Goal: Contribute content

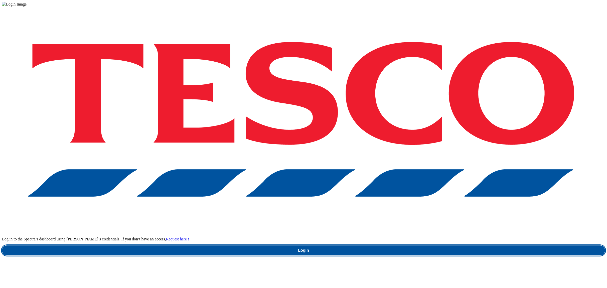
click at [459, 245] on link "Login" at bounding box center [303, 250] width 603 height 10
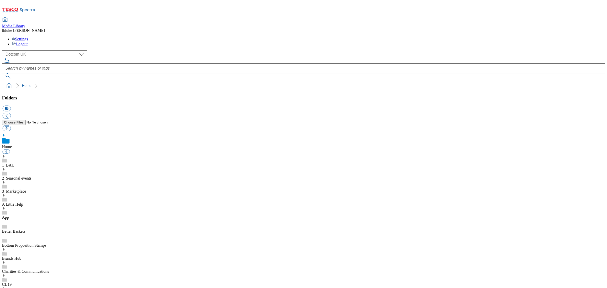
scroll to position [3, 0]
click at [168, 81] on ol "Home" at bounding box center [305, 86] width 600 height 10
select select "flare-ghs-mktg"
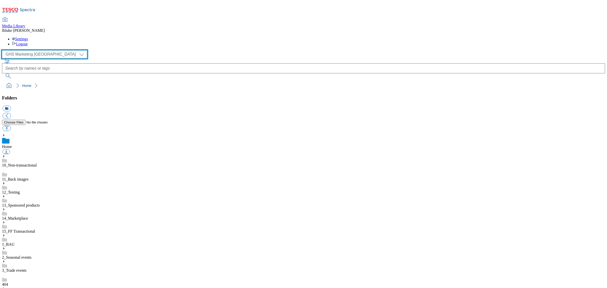
scroll to position [89, 0]
drag, startPoint x: 29, startPoint y: 251, endPoint x: 38, endPoint y: 248, distance: 9.0
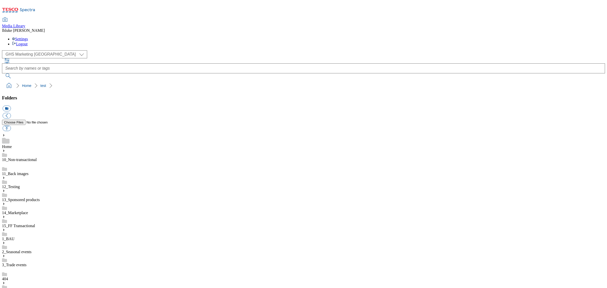
click at [11, 125] on button "button" at bounding box center [7, 128] width 8 height 6
type input "C:\fakepath\521350_Christmas image for Legoland booking portal.jpg"
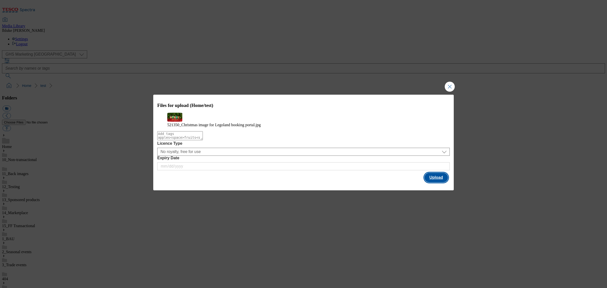
click at [435, 182] on button "Upload" at bounding box center [436, 178] width 24 height 10
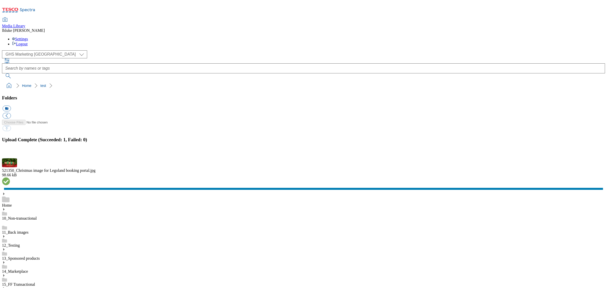
scroll to position [257, 0]
click at [10, 158] on button "button" at bounding box center [7, 155] width 8 height 5
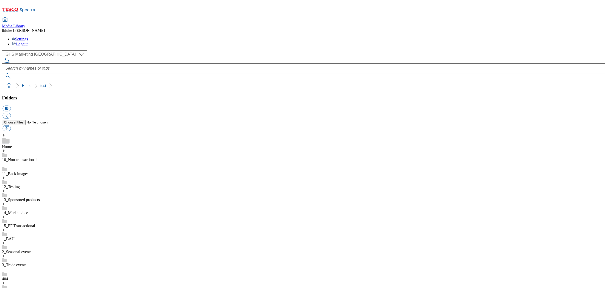
scroll to position [214, 0]
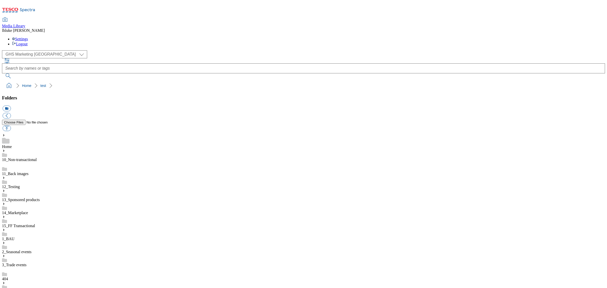
click at [11, 125] on button "button" at bounding box center [7, 128] width 8 height 6
type input "C:\fakepath\Christmas-GIF.gif"
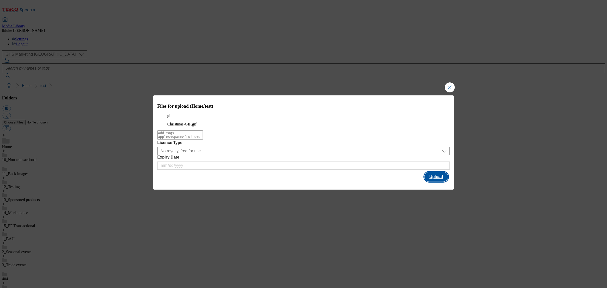
click at [432, 180] on button "Upload" at bounding box center [436, 177] width 24 height 10
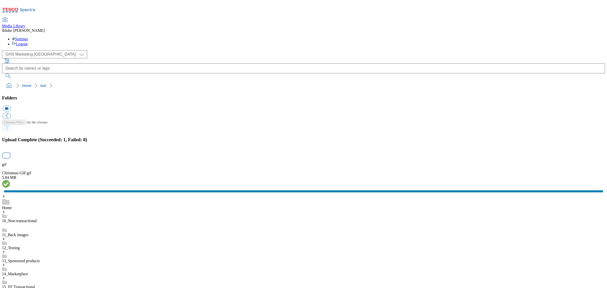
click at [10, 158] on button "button" at bounding box center [7, 155] width 8 height 5
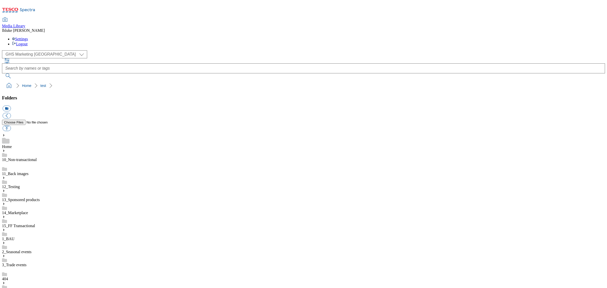
click at [545, 50] on div "( optional ) Clubcard Marketing Clubcard ROI Dotcom [GEOGRAPHIC_DATA] Emails GH…" at bounding box center [303, 64] width 603 height 28
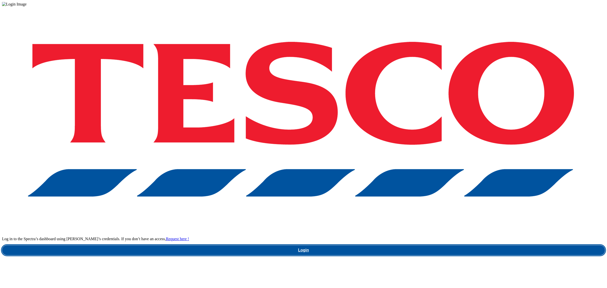
click at [463, 245] on link "Login" at bounding box center [303, 250] width 603 height 10
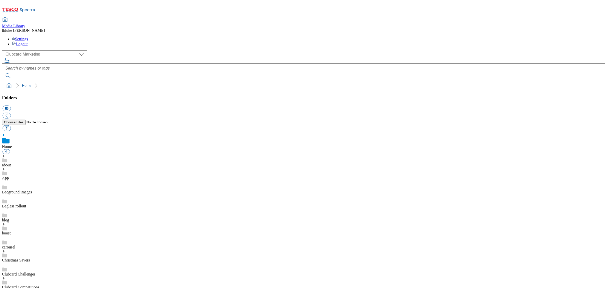
scroll to position [3, 0]
select select "flare-ghs-mktg"
click at [515, 50] on div "( optional ) Clubcard Marketing Clubcard ROI Dotcom [GEOGRAPHIC_DATA] Emails GH…" at bounding box center [303, 64] width 603 height 28
click at [246, 81] on ol "Home" at bounding box center [305, 86] width 600 height 10
